Goal: Find specific page/section: Find specific page/section

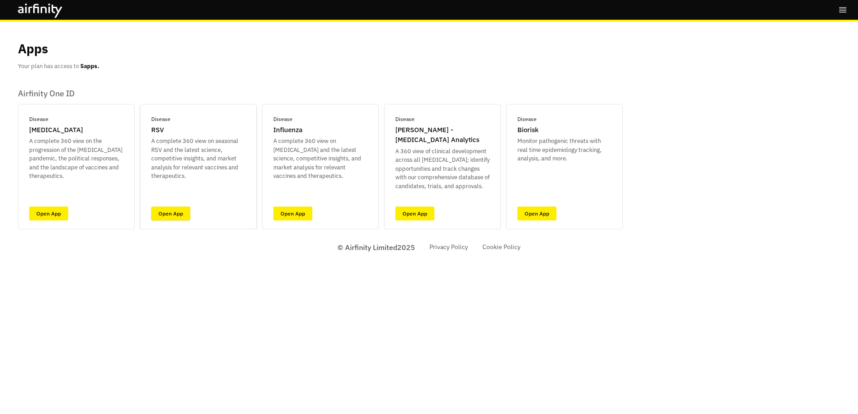
click at [164, 216] on link "Open App" at bounding box center [170, 214] width 39 height 14
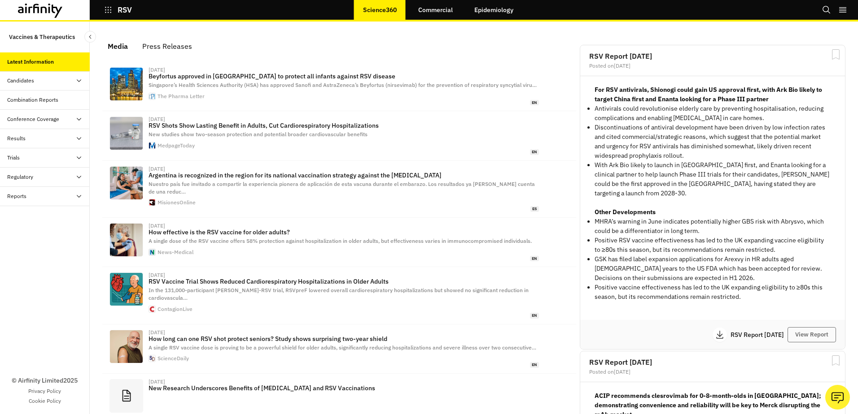
scroll to position [554, 262]
click at [23, 81] on div "Candidates" at bounding box center [20, 81] width 27 height 8
click at [28, 78] on div "Candidates" at bounding box center [20, 81] width 27 height 8
click at [35, 97] on div "Dashboard" at bounding box center [27, 100] width 26 height 8
